Goal: Task Accomplishment & Management: Use online tool/utility

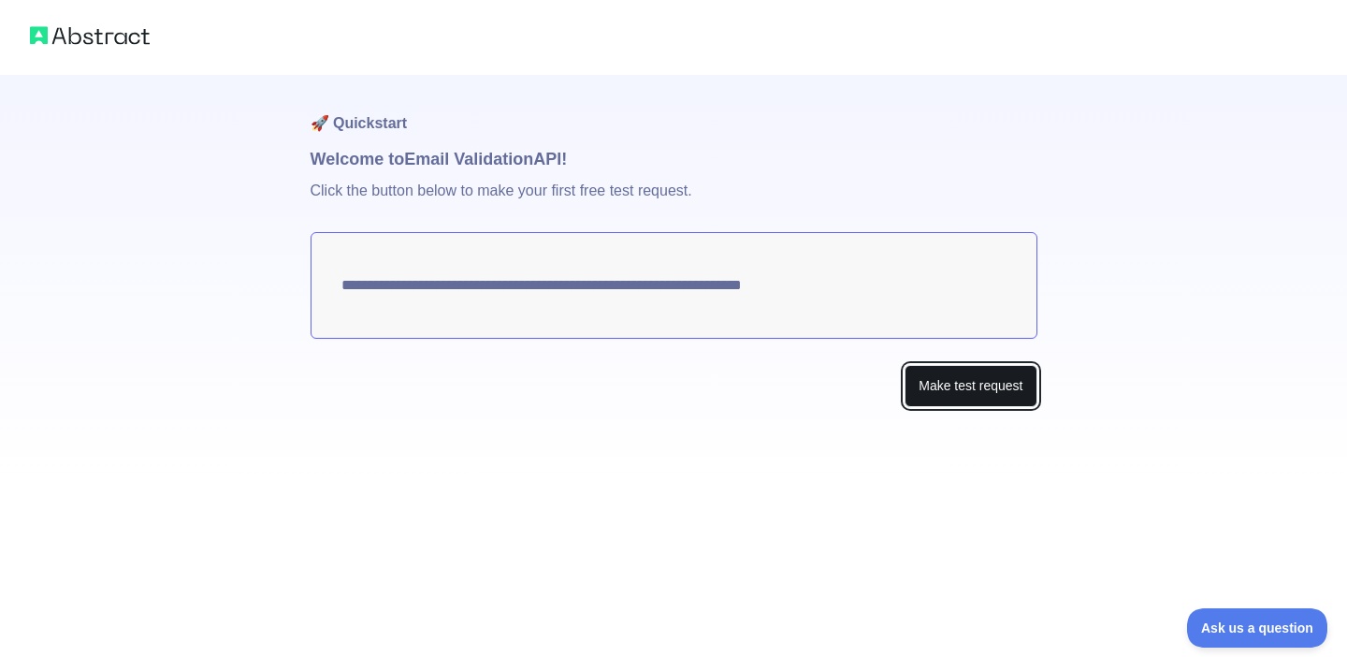
click at [979, 384] on button "Make test request" at bounding box center [971, 386] width 132 height 42
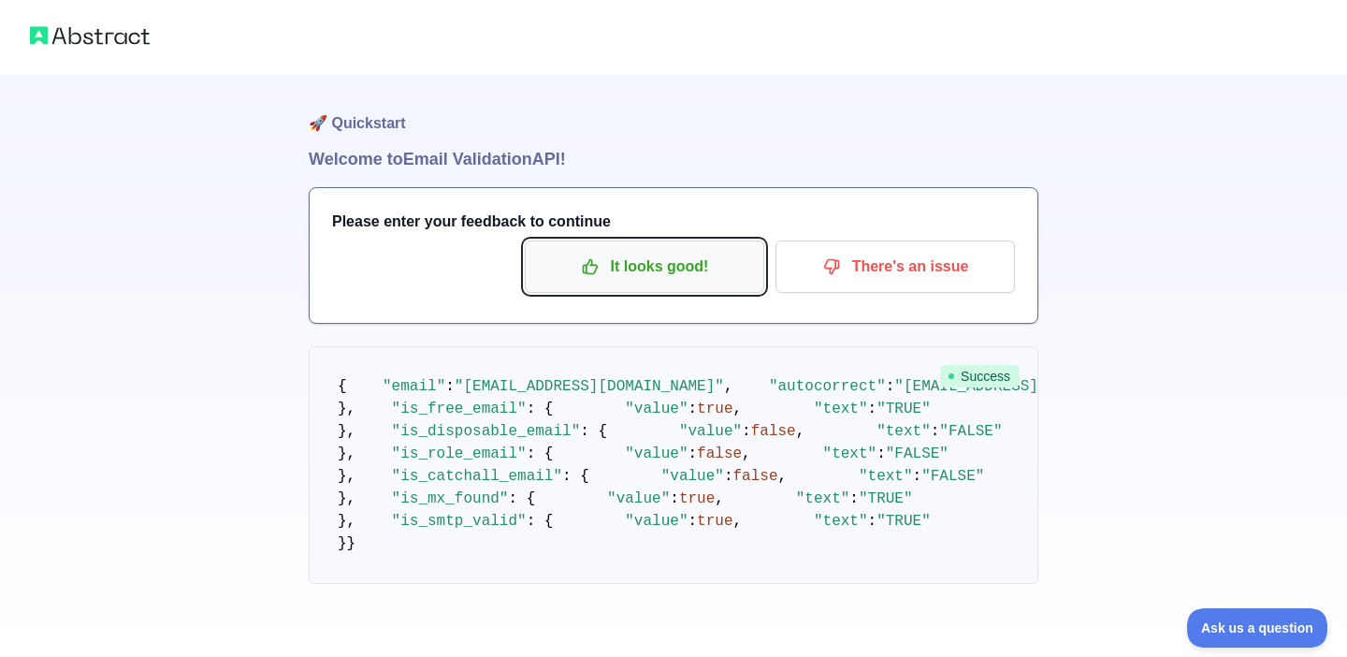
click at [697, 266] on p "It looks good!" at bounding box center [644, 267] width 211 height 32
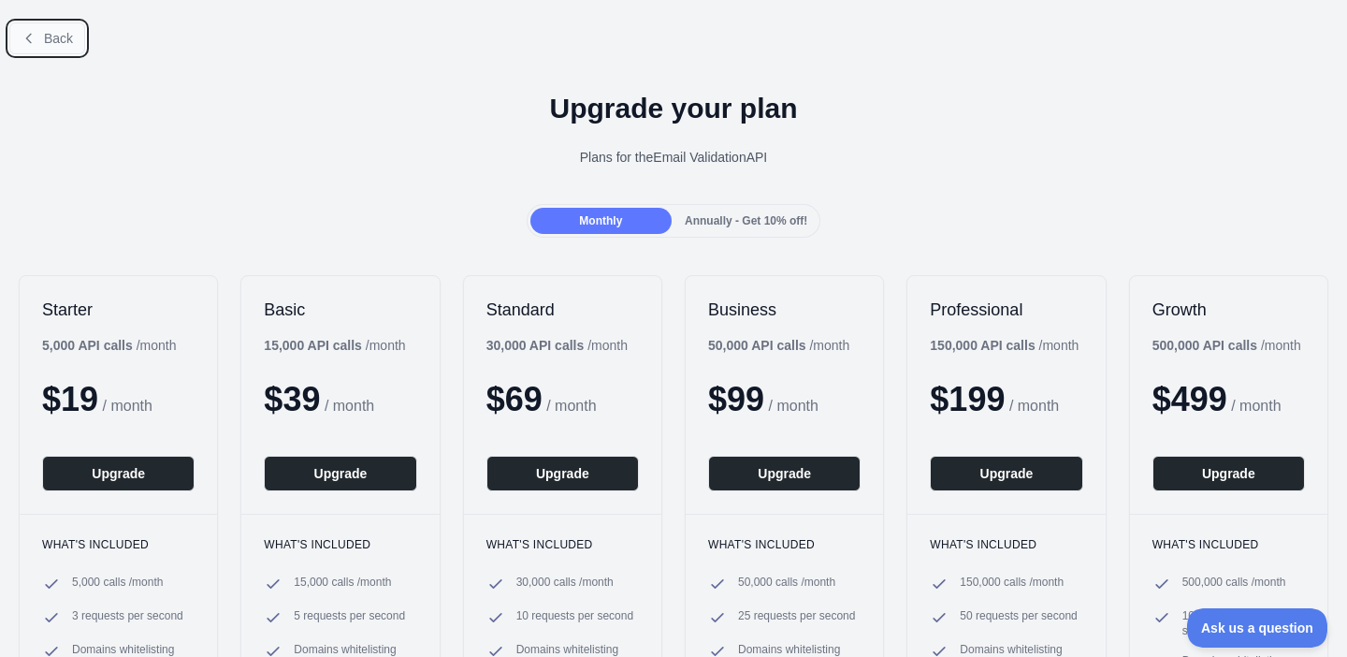
click at [36, 38] on icon at bounding box center [29, 38] width 15 height 15
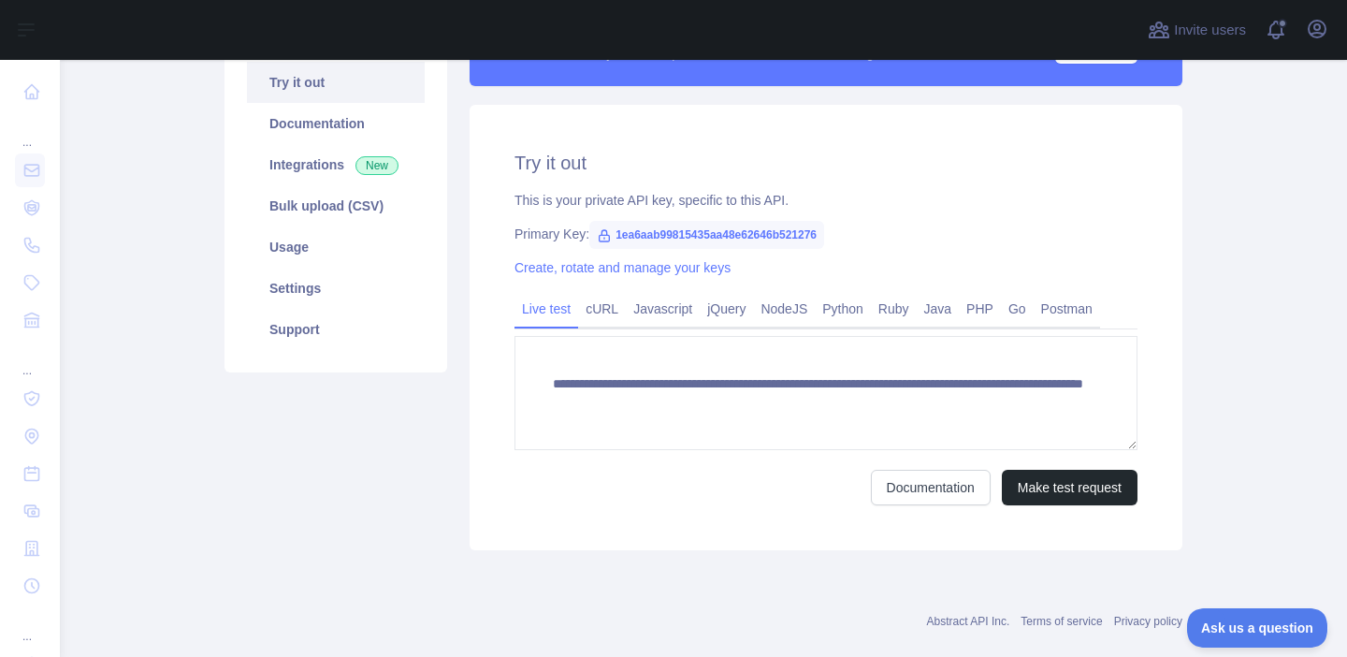
scroll to position [202, 0]
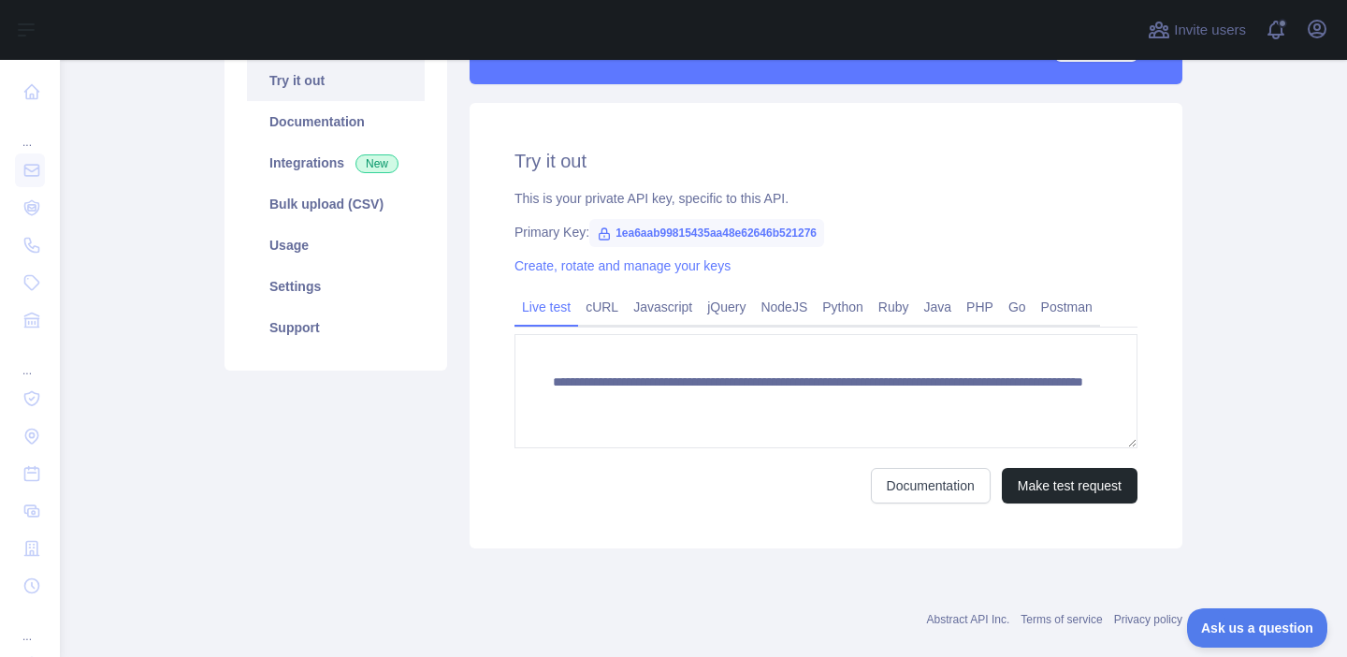
click at [726, 228] on span "1ea6aab99815435aa48e62646b521276" at bounding box center [706, 233] width 235 height 28
copy span "1ea6aab99815435aa48e62646b521276"
click at [816, 230] on span "1ea6aab99815435aa48e62646b521276" at bounding box center [706, 233] width 235 height 28
